Goal: Transaction & Acquisition: Subscribe to service/newsletter

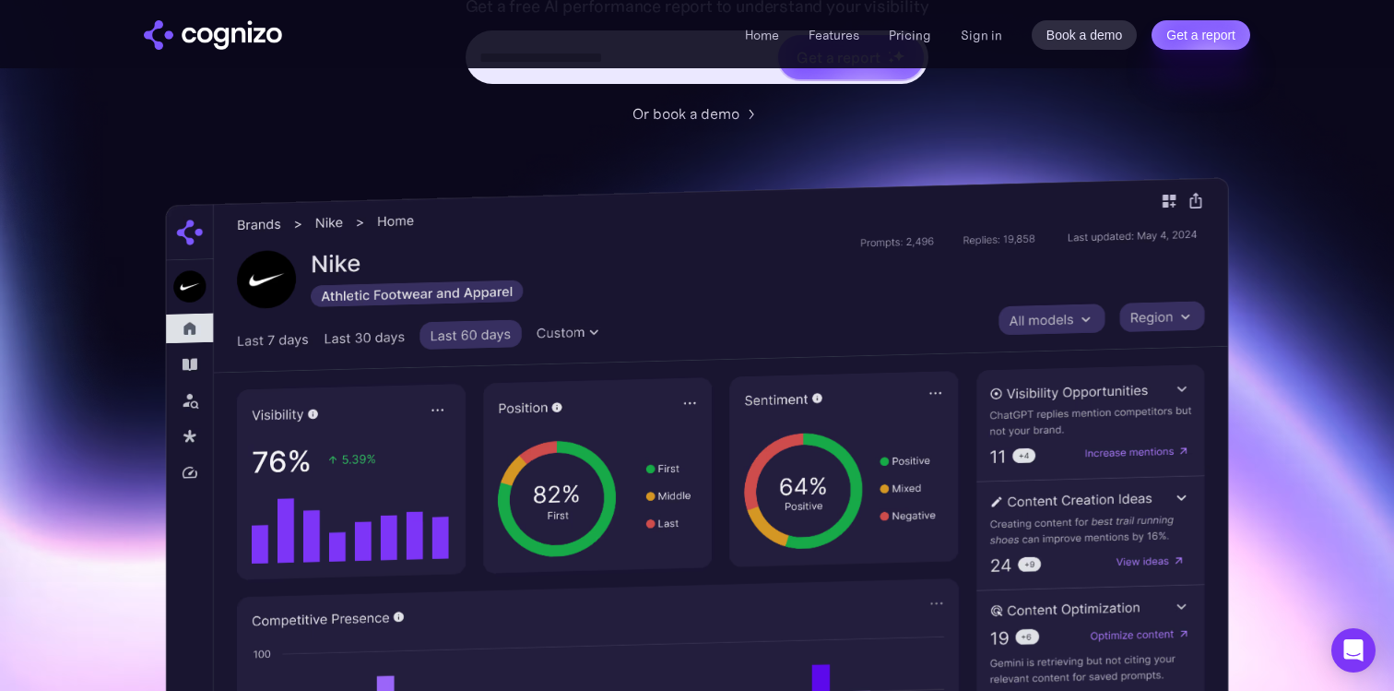
scroll to position [410, 0]
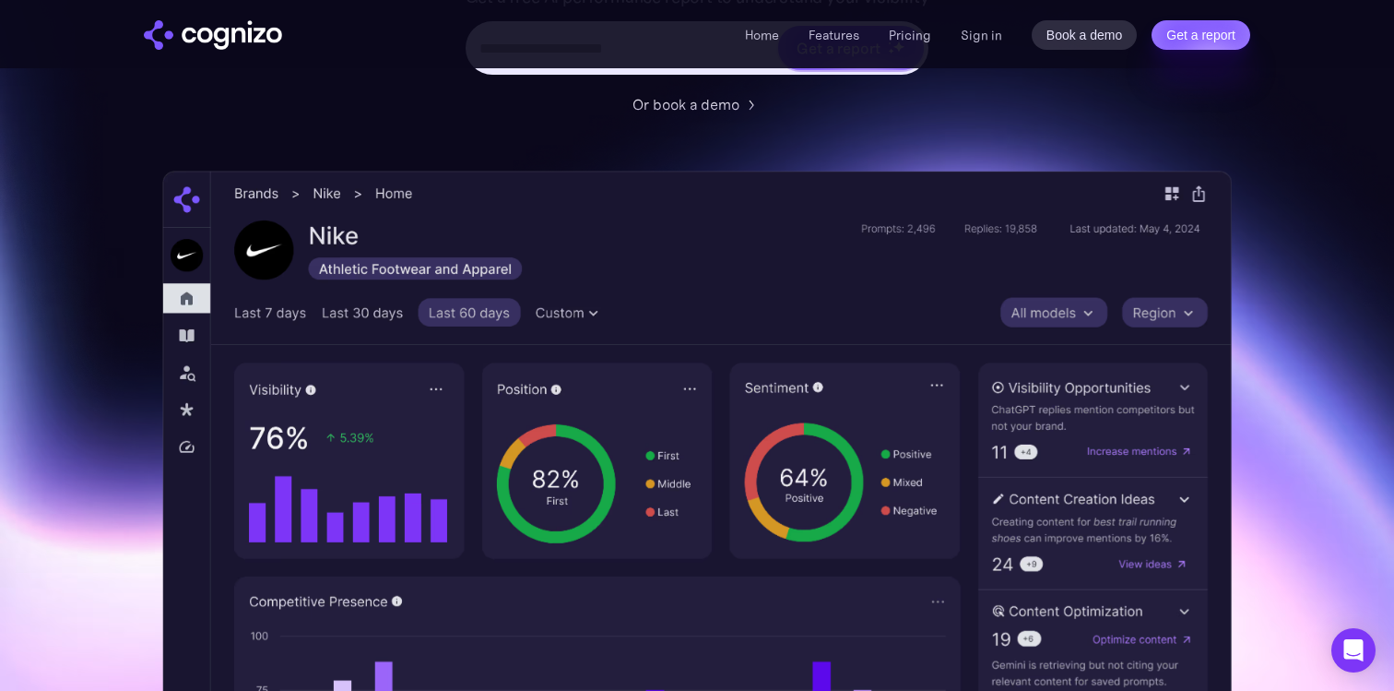
click at [470, 154] on div "Optimize your brand for Gemini Monitor and improve your brand presence across l…" at bounding box center [697, 338] width 1070 height 1212
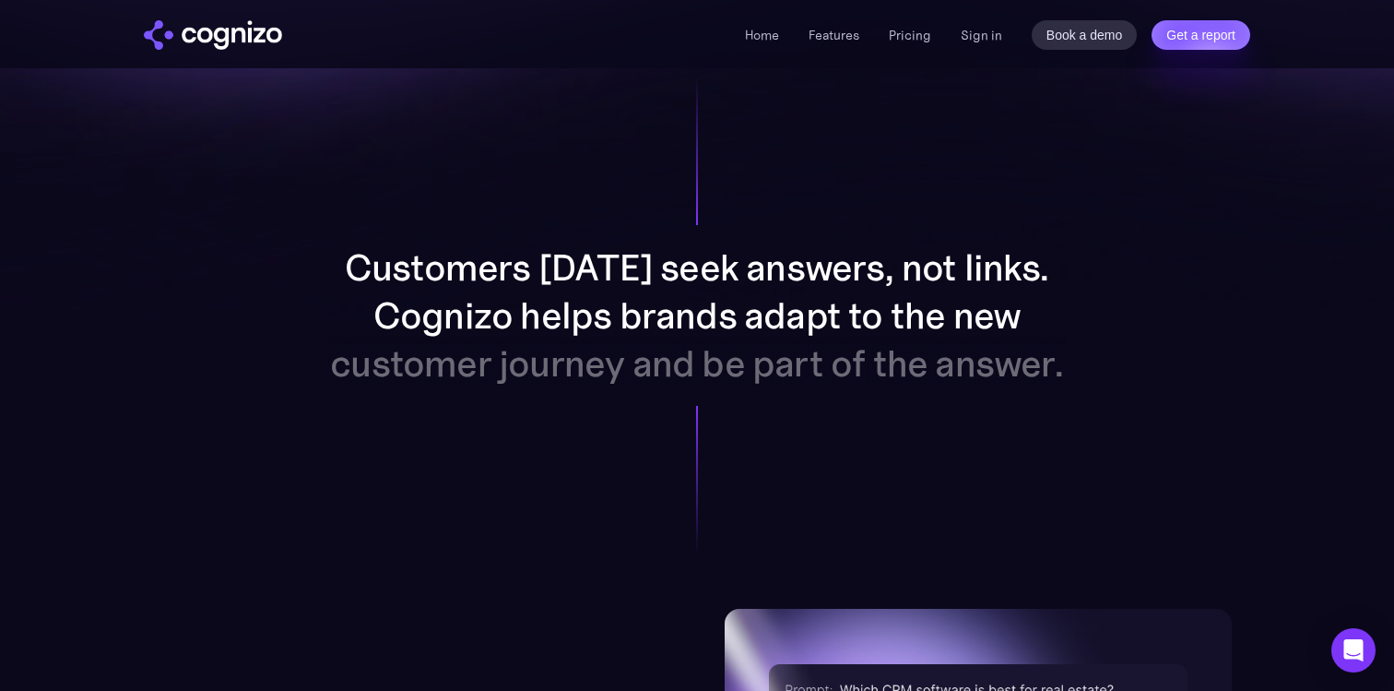
scroll to position [1447, 0]
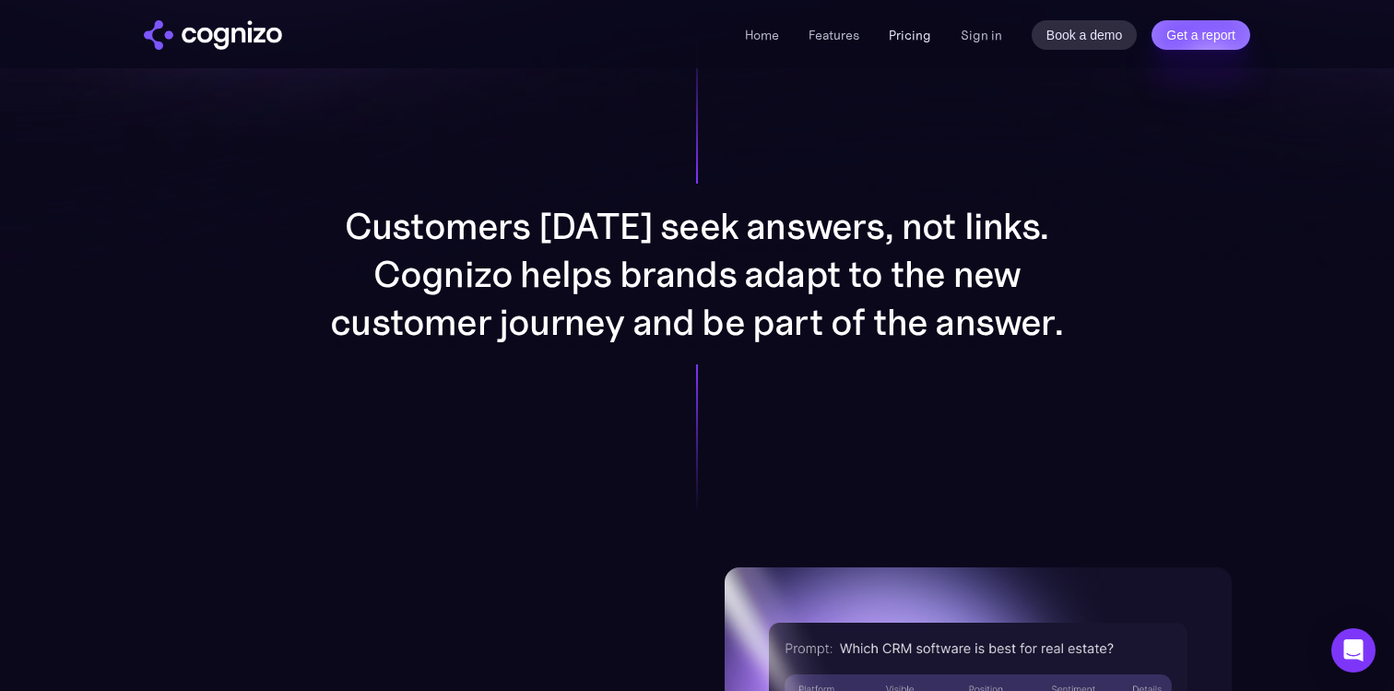
click at [920, 30] on link "Pricing" at bounding box center [910, 35] width 42 height 17
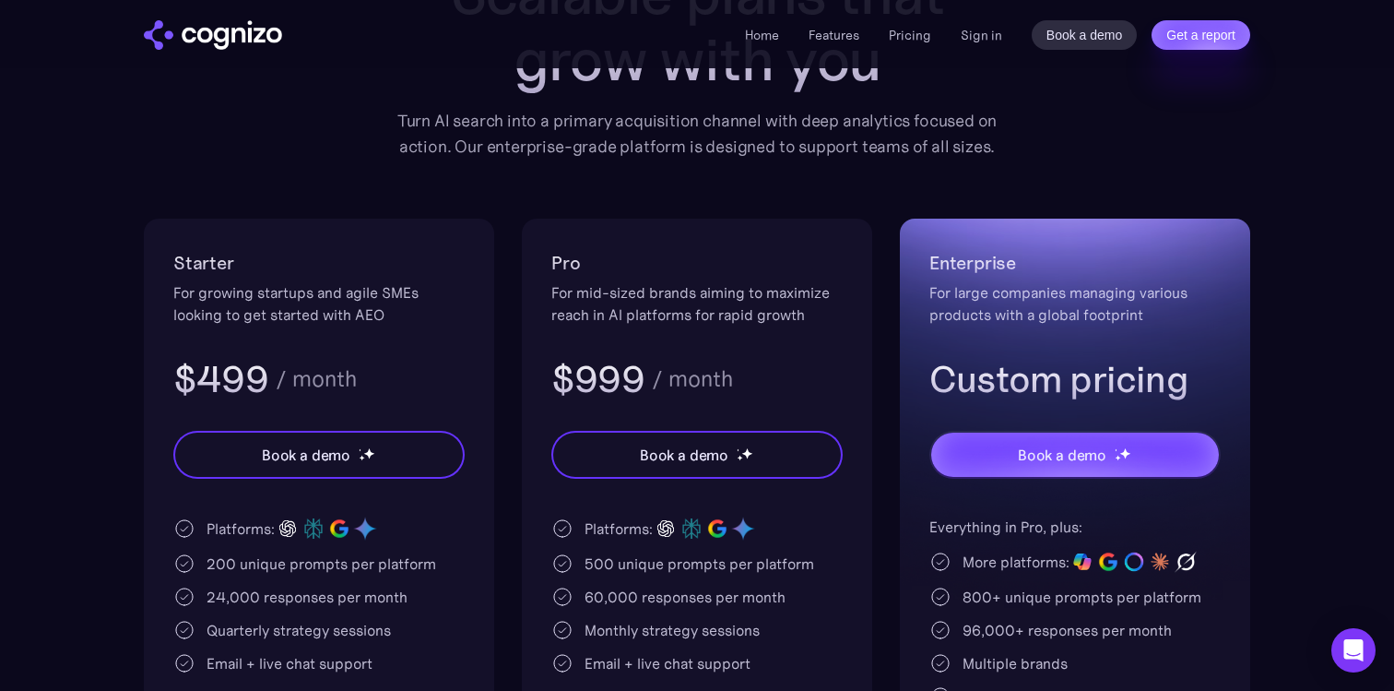
click at [874, 182] on div "Pricing Scalable plans that grow with you Turn AI search into a primary acquisi…" at bounding box center [697, 407] width 1107 height 978
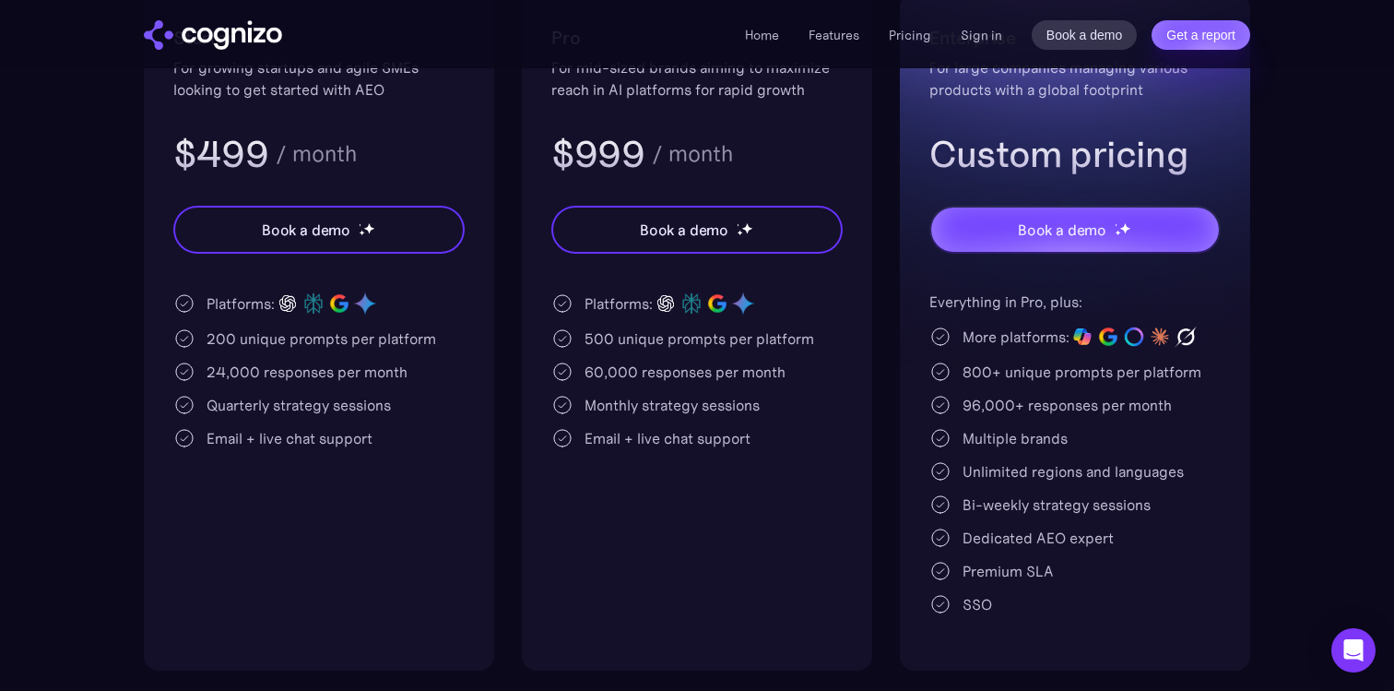
scroll to position [460, 0]
